Goal: Feedback & Contribution: Submit feedback/report problem

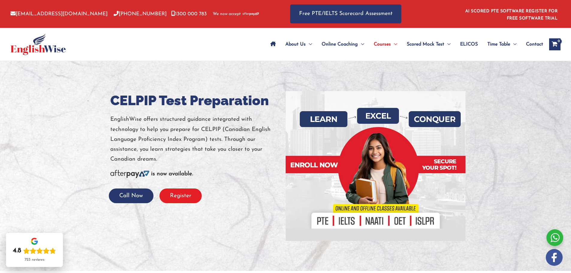
click at [189, 198] on button "Register" at bounding box center [180, 195] width 42 height 15
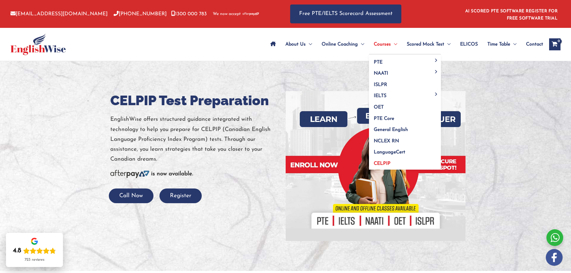
click at [388, 162] on span "CELPIP" at bounding box center [381, 163] width 17 height 5
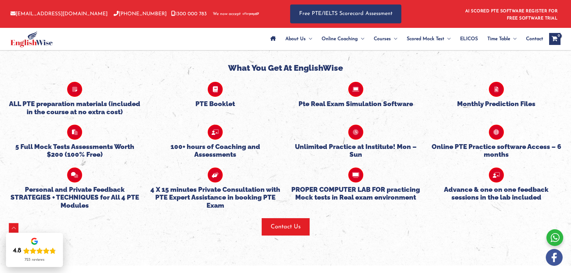
scroll to position [1467, 0]
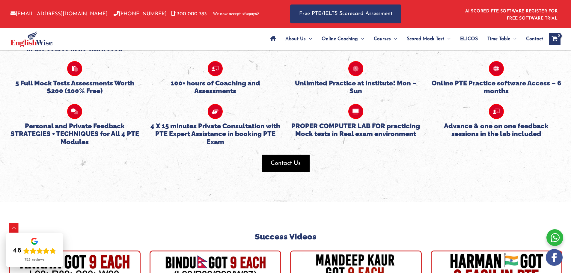
click at [297, 159] on span "Contact Us" at bounding box center [285, 163] width 30 height 8
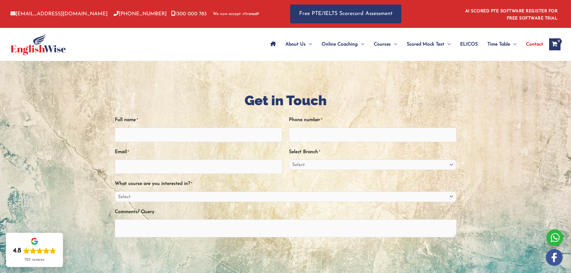
click at [553, 237] on div at bounding box center [554, 237] width 17 height 17
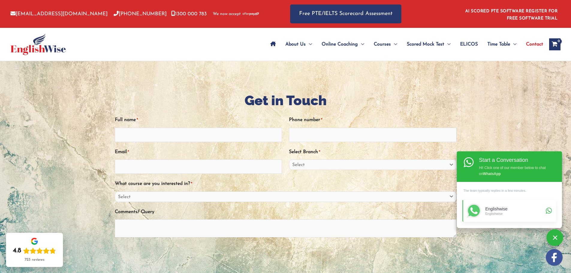
click at [507, 211] on div "Englishwise" at bounding box center [514, 208] width 59 height 5
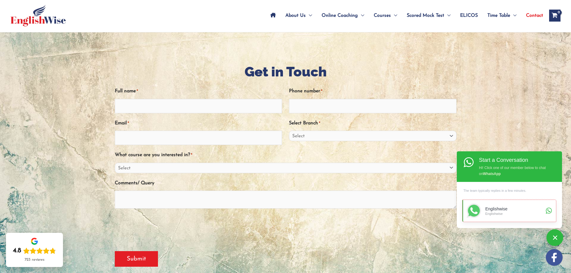
scroll to position [30, 0]
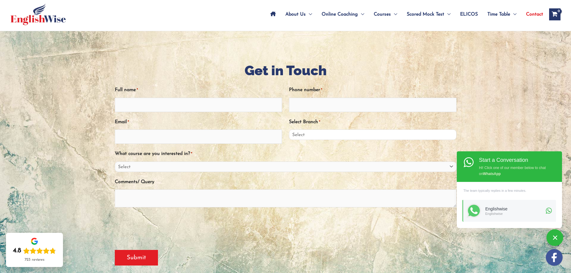
click at [450, 134] on select "Select Sydney City Center Sydney Parramatta EnglishWise Global Brisbane Gold Co…" at bounding box center [372, 134] width 167 height 10
select select "Victoria"
click at [289, 129] on select "Select Sydney City Center Sydney Parramatta EnglishWise Global Brisbane Gold Co…" at bounding box center [372, 134] width 167 height 10
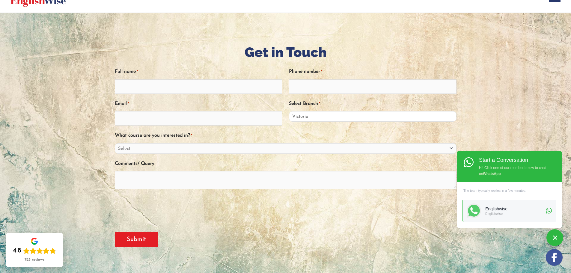
scroll to position [60, 0]
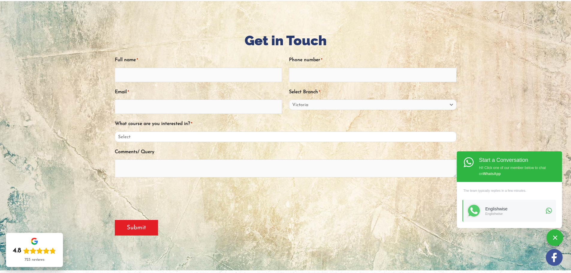
click at [450, 137] on select "Select PTE NAATI IELTS OET General English" at bounding box center [285, 136] width 341 height 10
click at [555, 254] on img at bounding box center [553, 257] width 17 height 17
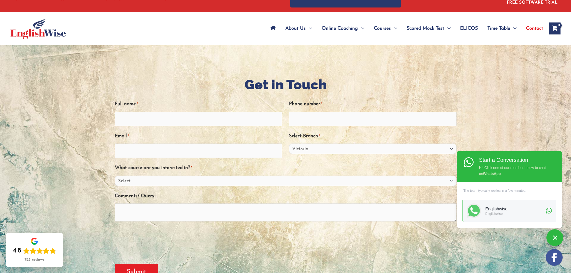
scroll to position [0, 0]
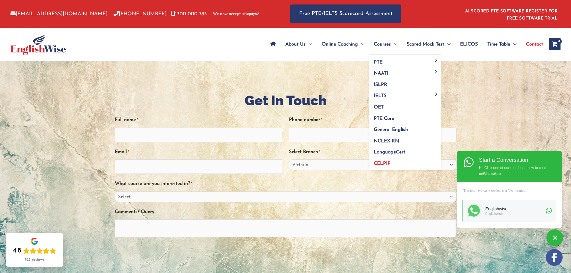
click at [385, 161] on span "CELPIP" at bounding box center [381, 163] width 17 height 5
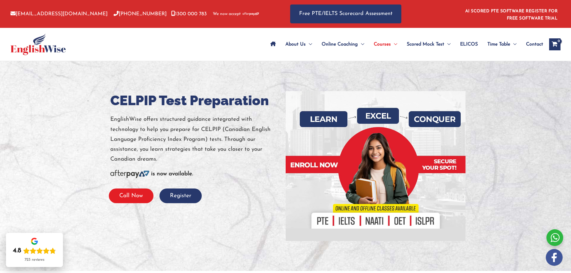
click at [140, 193] on button "Call Now" at bounding box center [131, 195] width 45 height 15
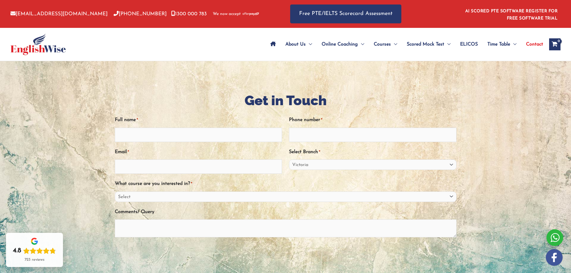
select select "Victoria"
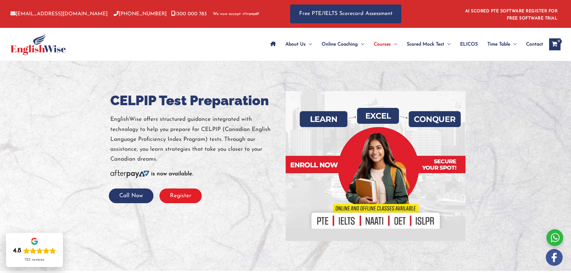
click at [189, 198] on button "Register" at bounding box center [180, 195] width 42 height 15
click at [187, 197] on button "Register" at bounding box center [180, 195] width 42 height 15
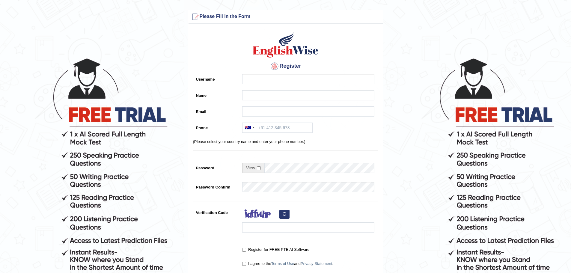
click at [274, 66] on div at bounding box center [275, 66] width 10 height 10
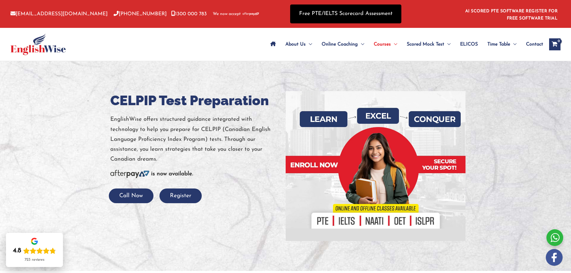
click at [348, 15] on link "Free PTE/IELTS Scorecard Assessment" at bounding box center [345, 13] width 111 height 19
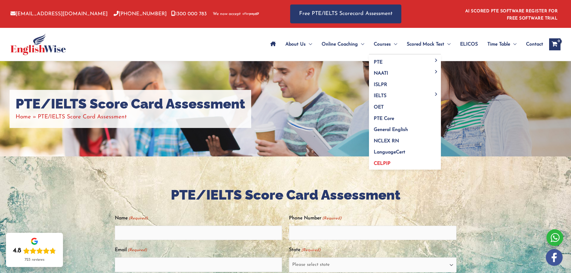
click at [386, 164] on span "CELPIP" at bounding box center [381, 163] width 17 height 5
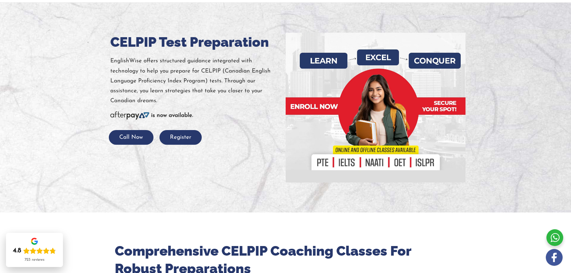
scroll to position [60, 0]
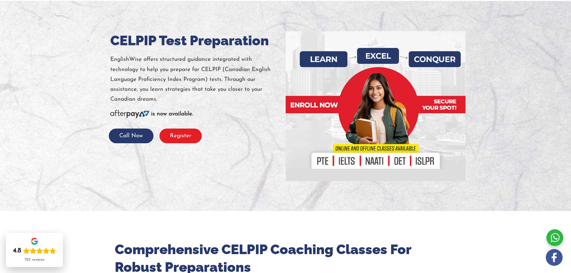
click at [189, 137] on button "Register" at bounding box center [180, 135] width 42 height 15
click at [129, 136] on button "Call Now" at bounding box center [131, 135] width 45 height 15
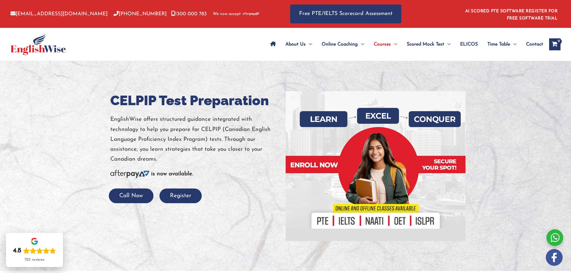
click at [534, 42] on span "Contact" at bounding box center [534, 44] width 17 height 21
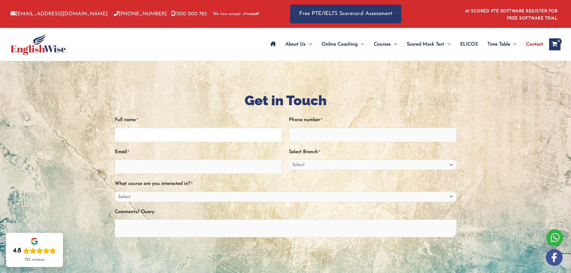
click at [165, 136] on input "Full name *" at bounding box center [198, 135] width 167 height 14
type input "g"
click at [302, 135] on input "Phone number *" at bounding box center [372, 135] width 167 height 14
click at [169, 136] on input "Gansukh" at bounding box center [198, 135] width 167 height 14
type input "Gansukh Sanjaa"
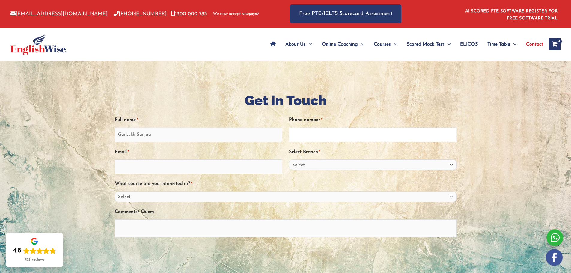
click at [304, 136] on input "Phone number *" at bounding box center [372, 135] width 167 height 14
type input "0452157117"
click at [157, 170] on input "Email *" at bounding box center [198, 166] width 167 height 14
type input "S"
type input "sanjaa_gansuh@yahoo.com"
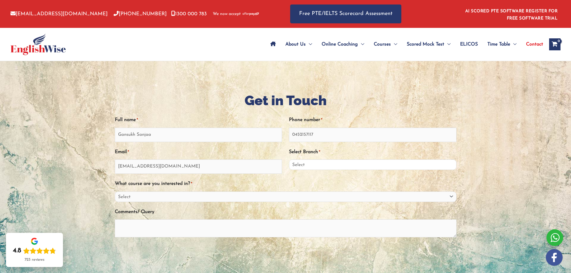
click at [451, 166] on select "Select Sydney City Center Sydney Parramatta EnglishWise Global Brisbane Gold Co…" at bounding box center [372, 164] width 167 height 10
select select "Victoria"
click at [289, 159] on select "Select Sydney City Center Sydney Parramatta EnglishWise Global Brisbane Gold Co…" at bounding box center [372, 164] width 167 height 10
click at [164, 197] on select "Select PTE NAATI IELTS OET General English" at bounding box center [285, 196] width 341 height 10
select select "General English"
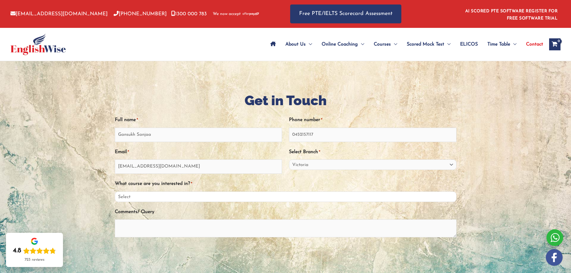
click at [115, 191] on select "Select PTE NAATI IELTS OET General English" at bounding box center [285, 196] width 341 height 10
click at [156, 229] on textarea "Comments/ Query" at bounding box center [285, 228] width 341 height 18
click at [141, 229] on textarea "Comments/ Query" at bounding box center [285, 228] width 341 height 18
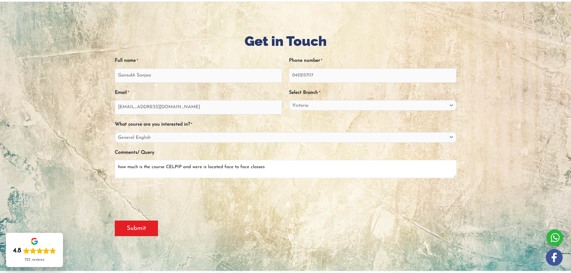
scroll to position [90, 0]
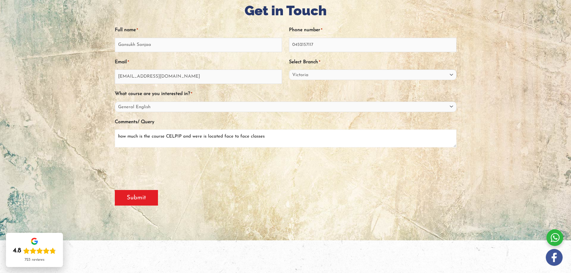
type textarea "how much is the course CELPIP and were is located face to face classes"
click at [142, 201] on input "Submit" at bounding box center [136, 198] width 43 height 16
